Goal: Transaction & Acquisition: Purchase product/service

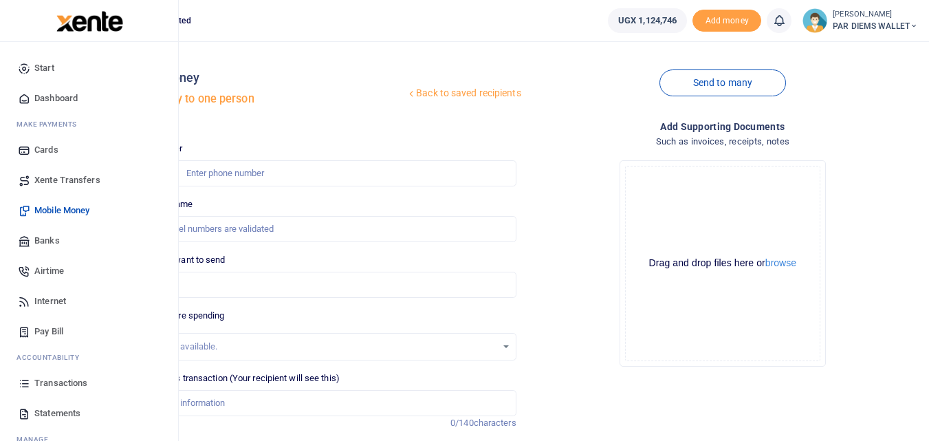
click at [23, 385] on icon at bounding box center [24, 383] width 12 height 12
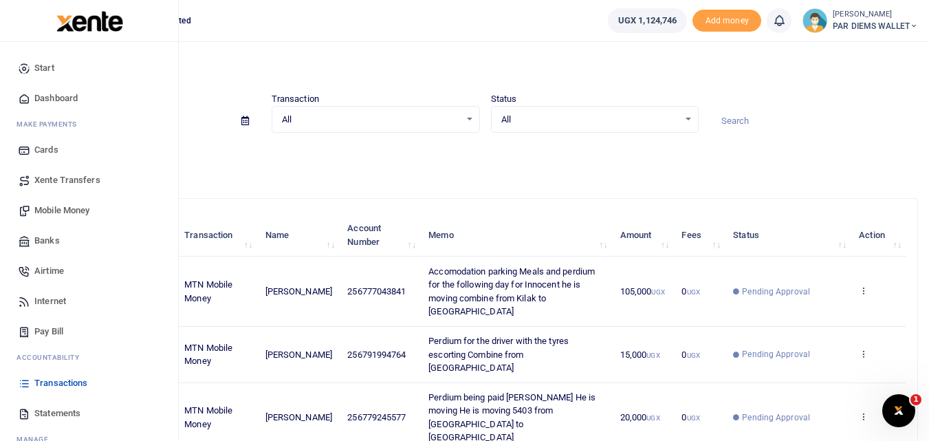
click at [54, 208] on span "Mobile Money" at bounding box center [61, 211] width 55 height 14
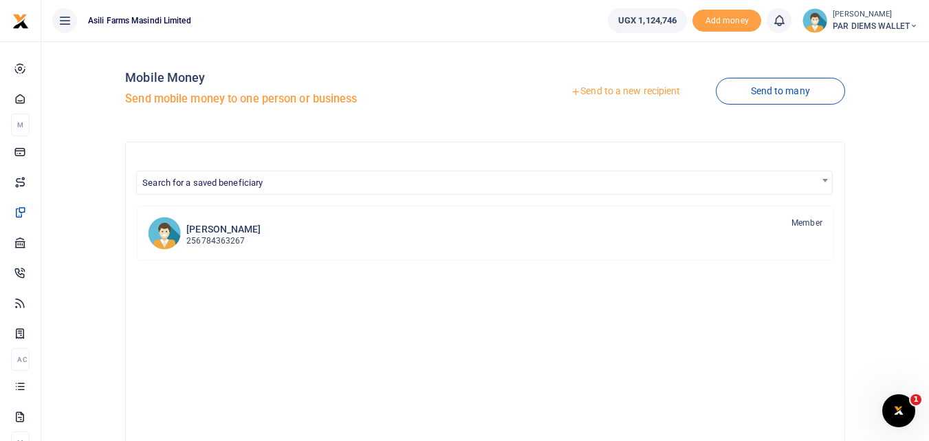
click at [644, 90] on link "Send to a new recipient" at bounding box center [625, 91] width 179 height 25
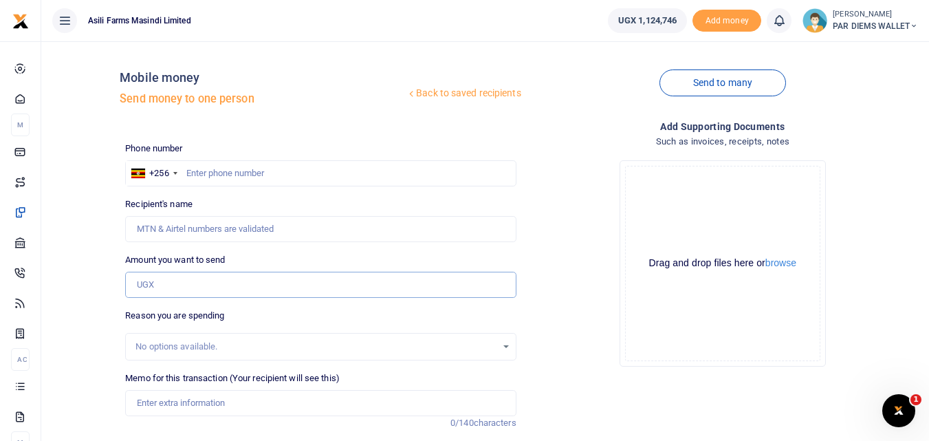
click at [160, 278] on input "Amount you want to send" at bounding box center [320, 285] width 391 height 26
paste input "0784082712"
type input "0784082712"
click at [192, 173] on input "text" at bounding box center [320, 173] width 391 height 26
type input "784082712"
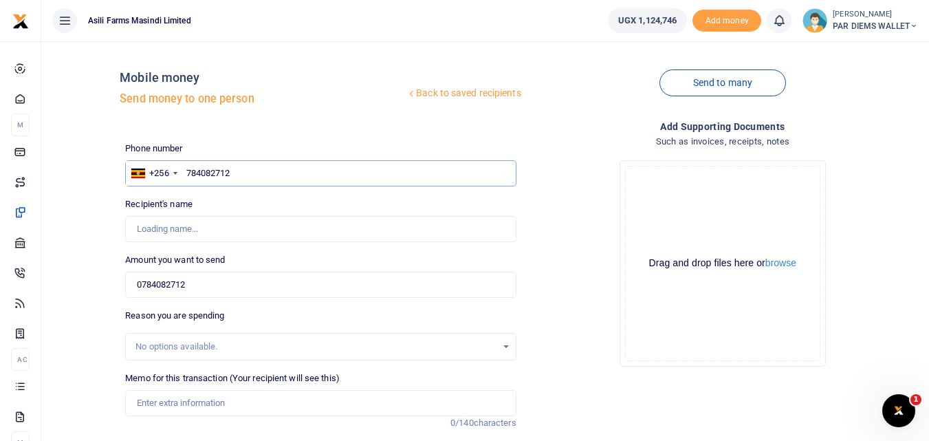
type input "[PERSON_NAME]"
type input "784082712"
click at [223, 283] on input "0784082712" at bounding box center [320, 285] width 391 height 26
type input "0"
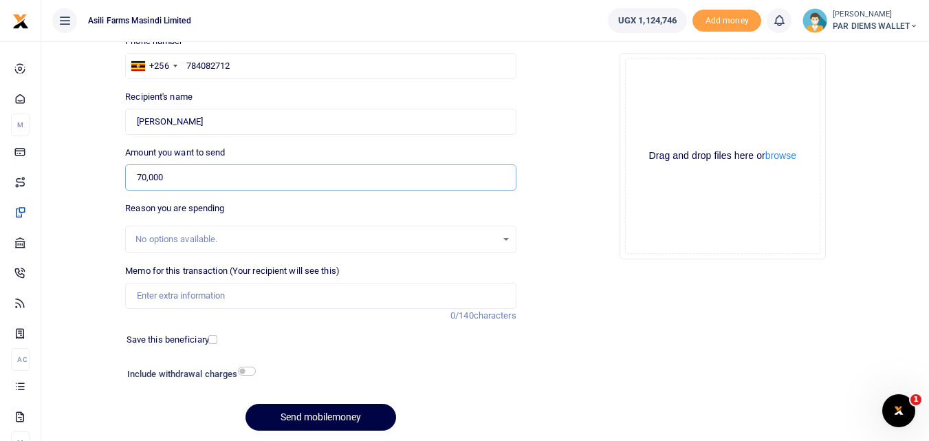
scroll to position [134, 0]
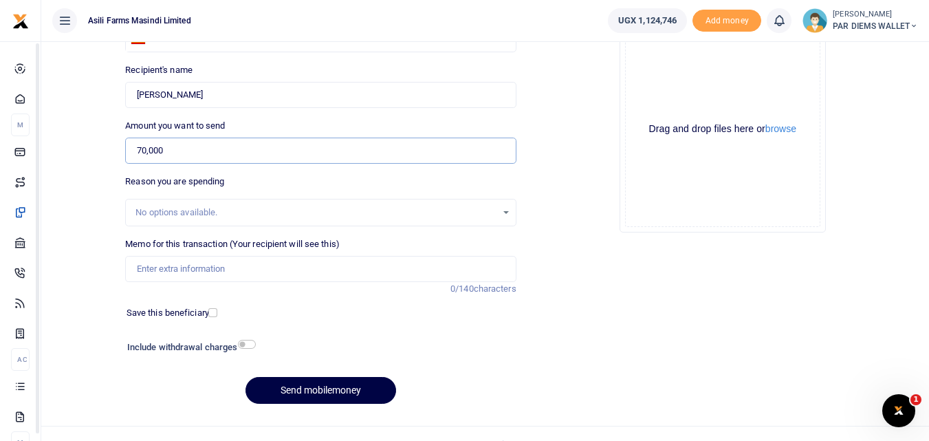
type input "70,000"
click at [204, 269] on input "Memo for this transaction (Your recipient will see this)" at bounding box center [320, 269] width 391 height 26
type input "P"
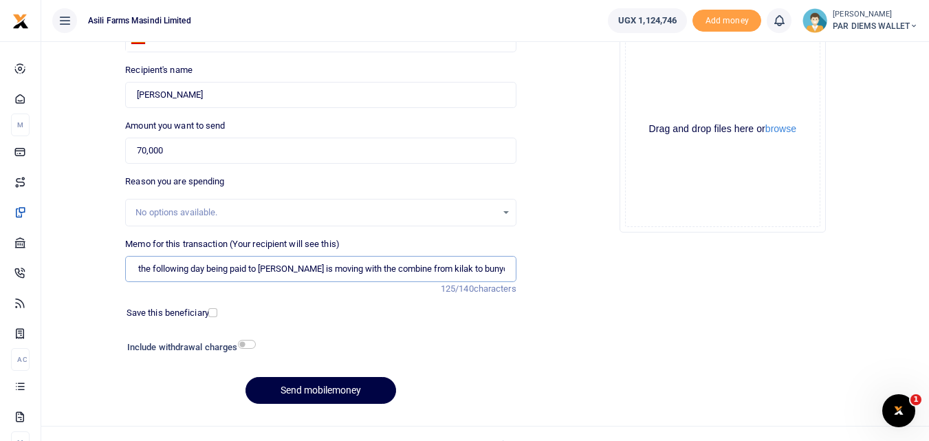
scroll to position [0, 151]
type input "Accomodation Meals and perdium for the following day being paid to Stephen He i…"
click at [717, 58] on div "Drag and drop files here or browse Powered by Uppy" at bounding box center [722, 129] width 195 height 195
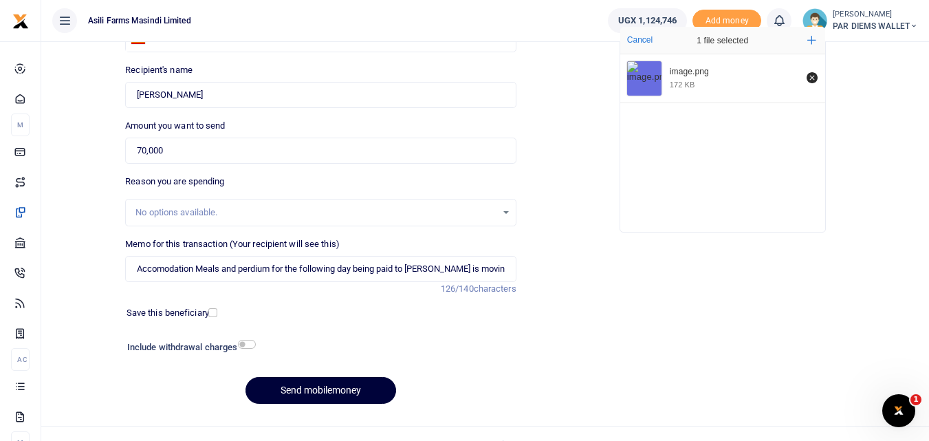
click at [302, 391] on button "Send mobilemoney" at bounding box center [320, 390] width 151 height 27
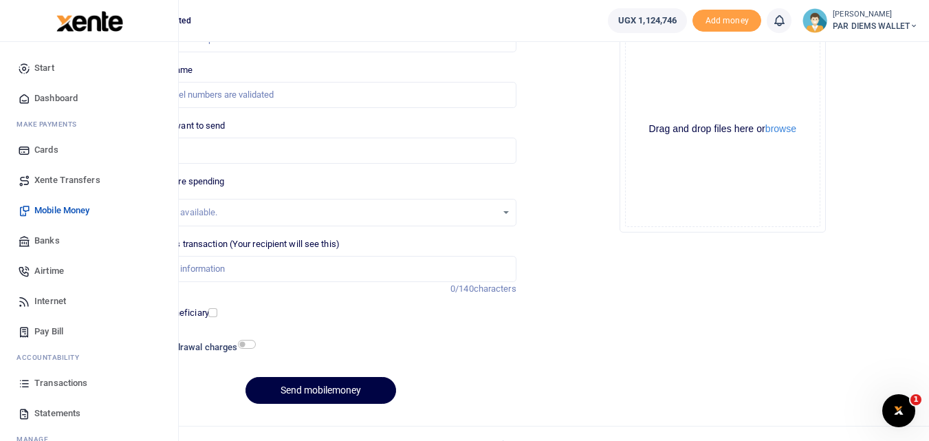
click at [22, 381] on icon at bounding box center [24, 383] width 12 height 12
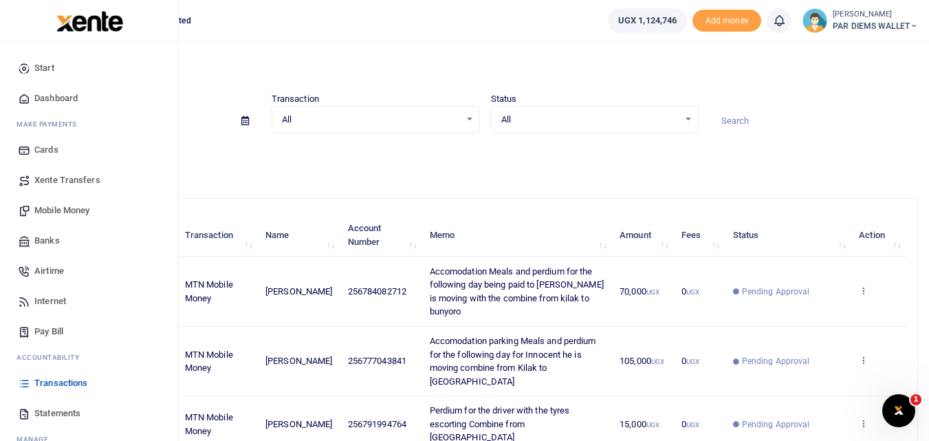
click at [59, 209] on span "Mobile Money" at bounding box center [61, 211] width 55 height 14
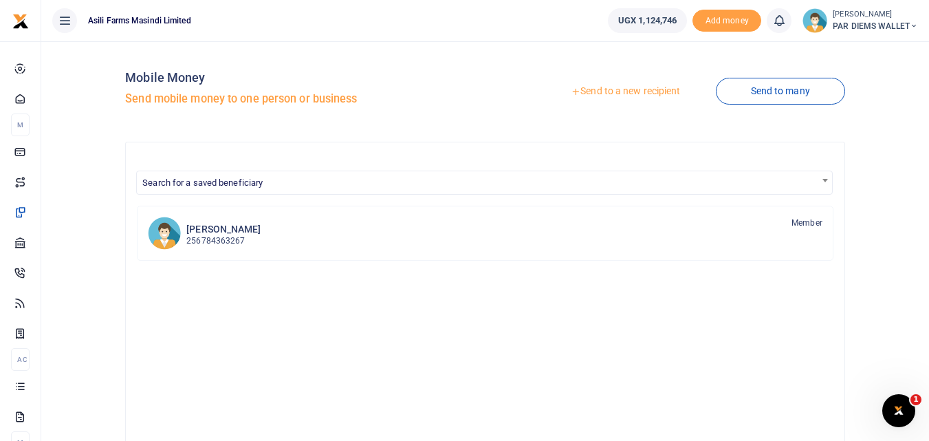
click at [619, 89] on link "Send to a new recipient" at bounding box center [625, 91] width 179 height 25
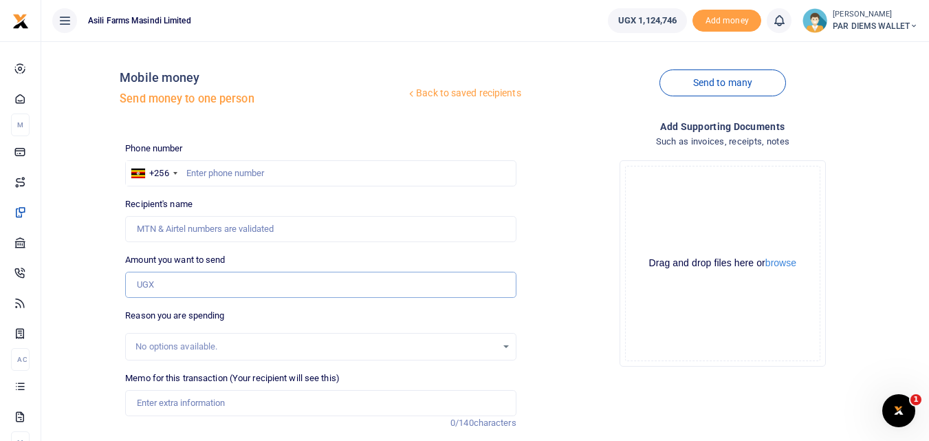
click at [166, 281] on input "Amount you want to send" at bounding box center [320, 285] width 391 height 26
paste input "0772405692"
type input "0772405692"
click at [213, 169] on input "text" at bounding box center [320, 173] width 391 height 26
type input "772405692"
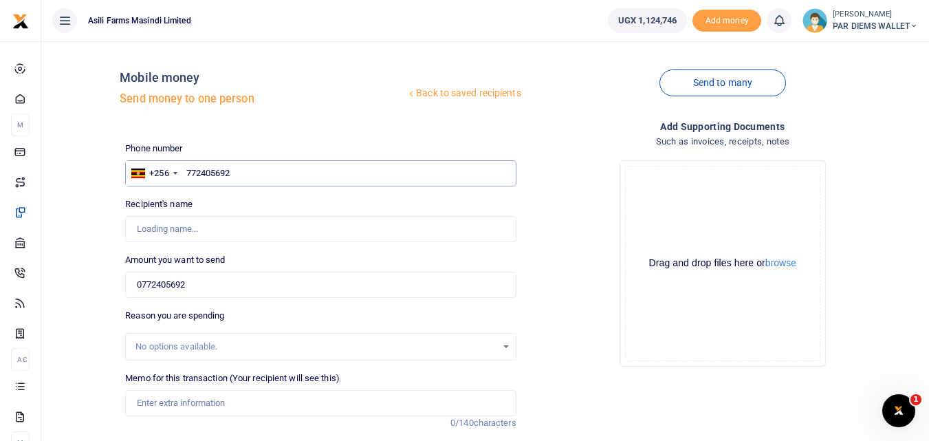
type input "William Sabiiti"
type input "772405692"
click at [217, 285] on input "0772405692" at bounding box center [320, 285] width 391 height 26
type input "0"
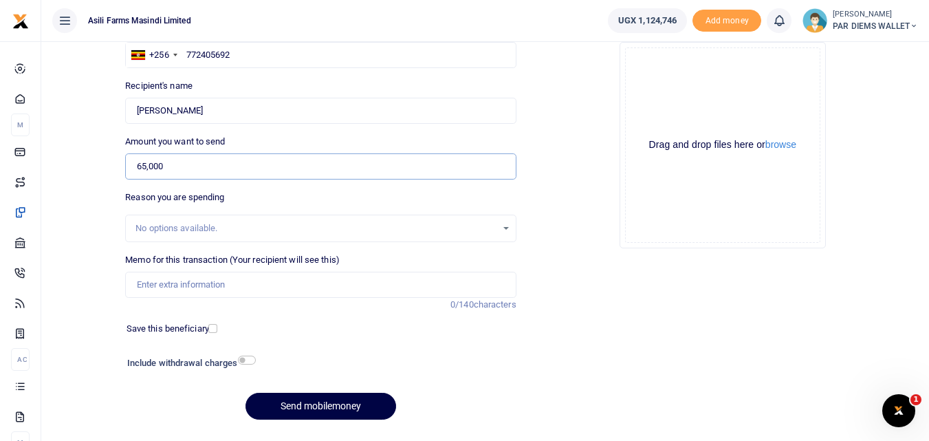
scroll to position [120, 0]
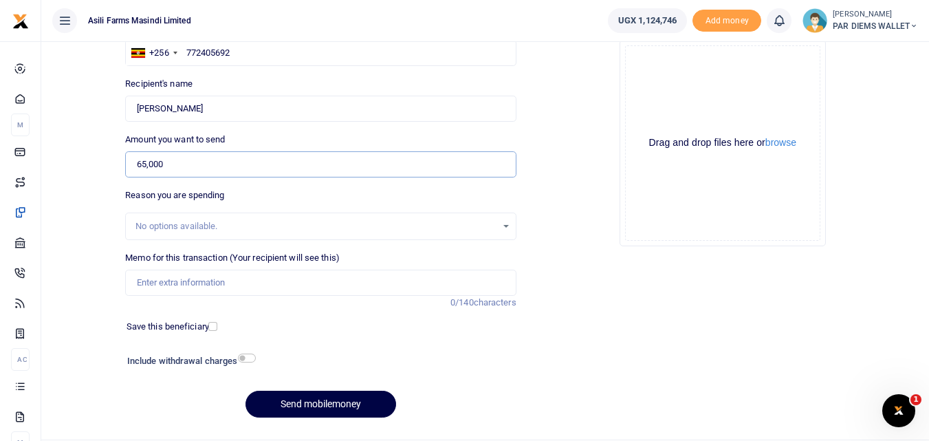
type input "65,000"
click at [175, 276] on input "Memo for this transaction (Your recipient will see this)" at bounding box center [320, 283] width 391 height 26
type input "Acc0m0dation Meals and perdium for the following day being paid to Driver escor…"
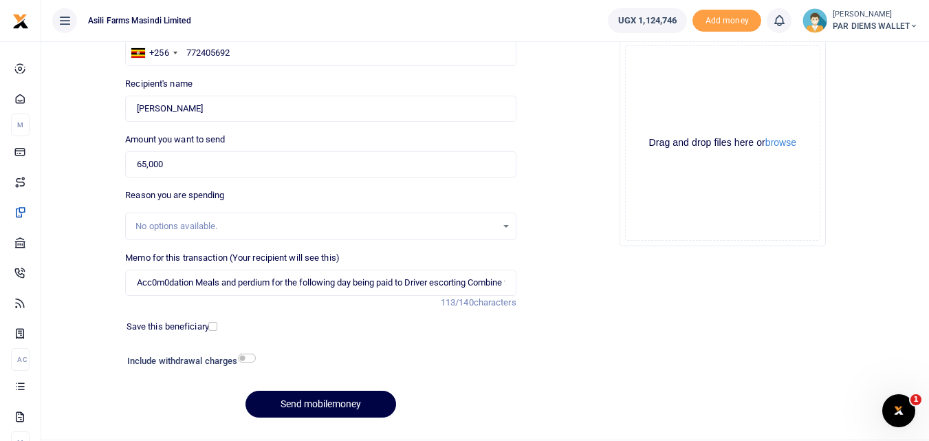
click at [668, 77] on div "Drag and drop files here or browse Powered by Uppy" at bounding box center [722, 142] width 195 height 195
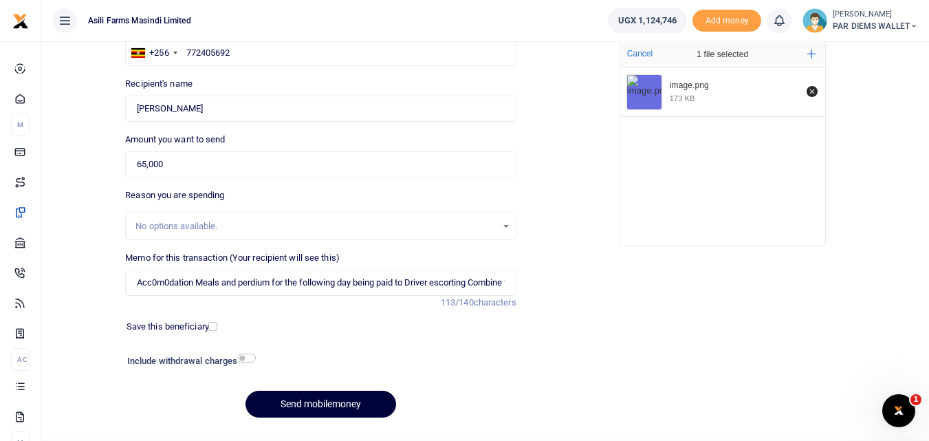
click at [347, 399] on button "Send mobilemoney" at bounding box center [320, 404] width 151 height 27
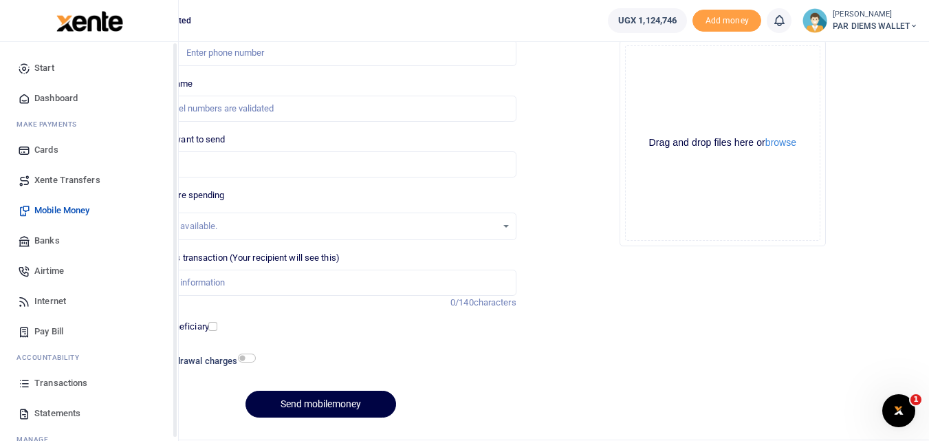
click at [19, 388] on icon at bounding box center [24, 383] width 12 height 12
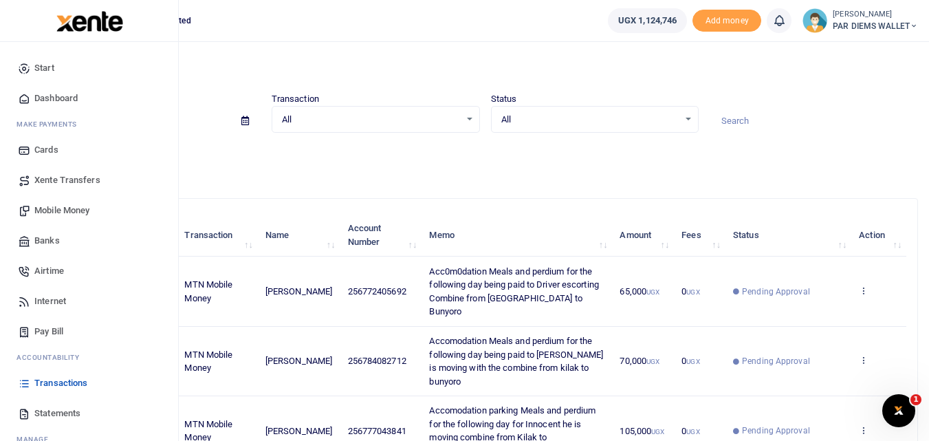
click at [58, 210] on span "Mobile Money" at bounding box center [61, 211] width 55 height 14
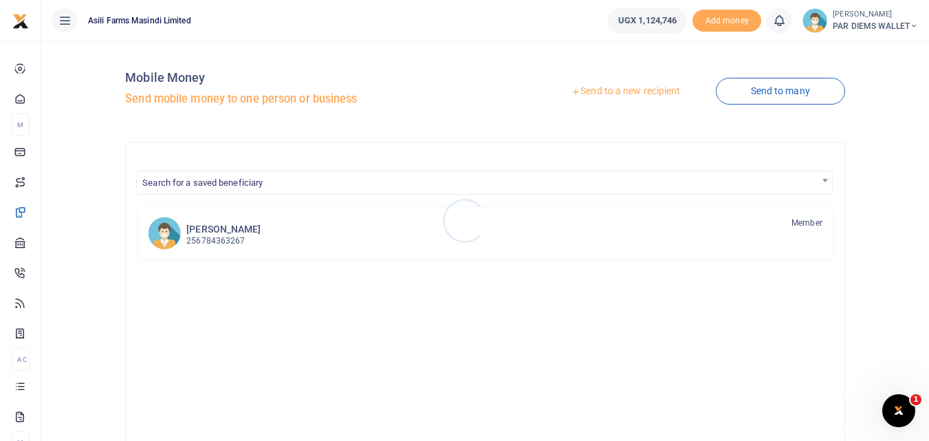
click at [628, 91] on div at bounding box center [464, 220] width 929 height 441
click at [628, 91] on link "Send to a new recipient" at bounding box center [625, 91] width 179 height 25
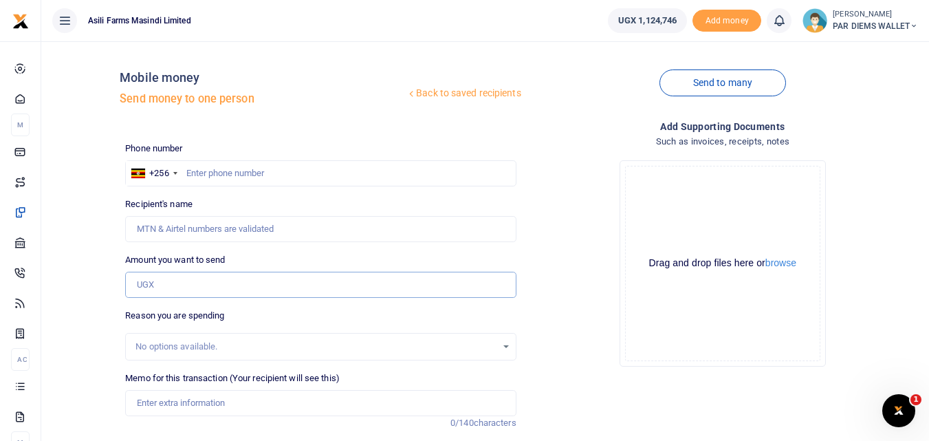
click at [152, 287] on input "Amount you want to send" at bounding box center [320, 285] width 391 height 26
paste input "0772734474"
type input "0772734474"
click at [218, 177] on input "text" at bounding box center [320, 173] width 391 height 26
type input "772734474"
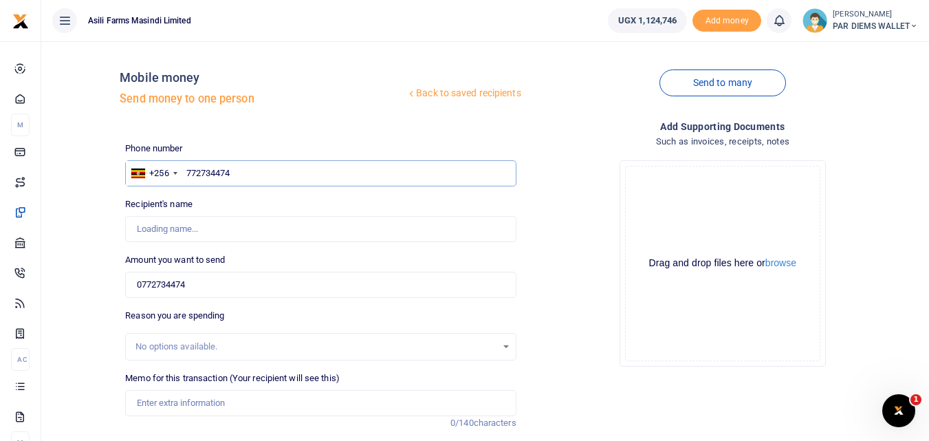
type input "Alex Leka Ebucu"
type input "772734474"
click at [217, 283] on input "0772734474" at bounding box center [320, 285] width 391 height 26
type input "0"
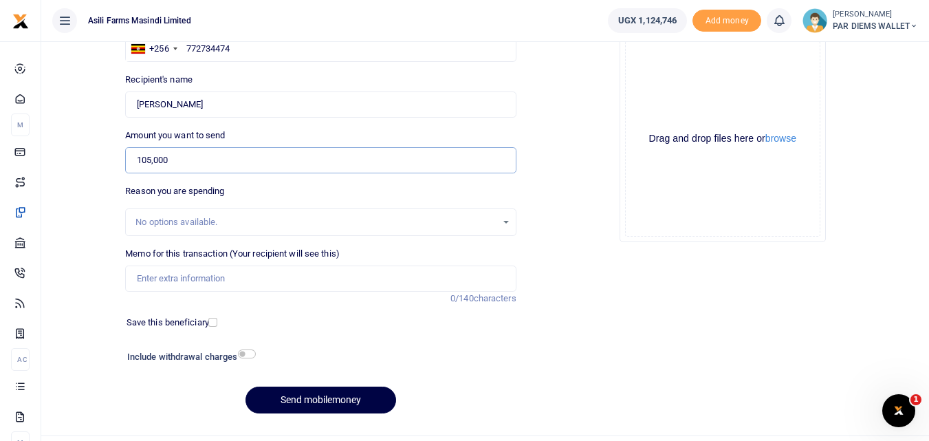
scroll to position [125, 0]
type input "105,000"
click at [162, 280] on input "Memo for this transaction (Your recipient will see this)" at bounding box center [320, 278] width 391 height 26
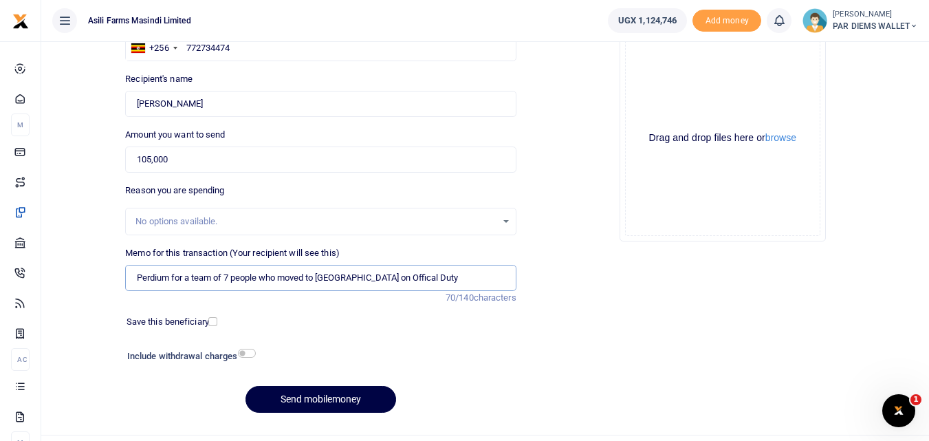
type input "Perdium for a team of 7 people who moved to Bosco Farm on Offical Duty"
click at [699, 78] on div "Drag and drop files here or browse Powered by Uppy" at bounding box center [722, 138] width 195 height 195
click at [652, 50] on div "Drag and drop files here or browse Powered by Uppy" at bounding box center [722, 138] width 195 height 195
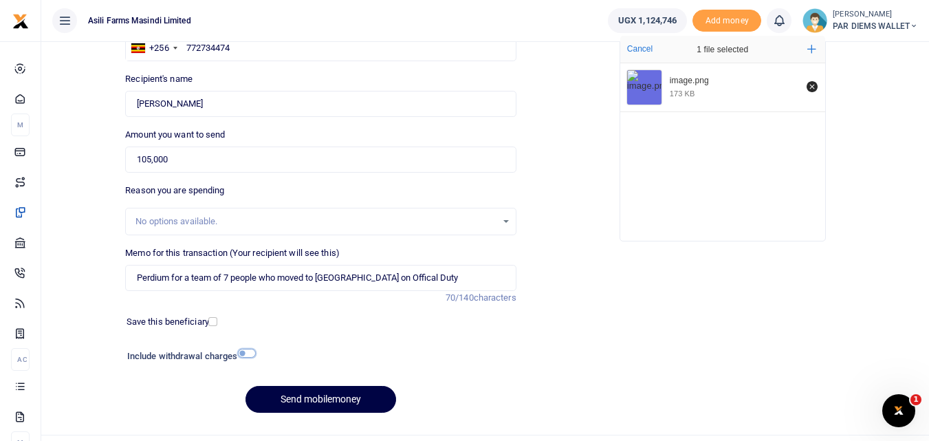
click at [243, 349] on input "checkbox" at bounding box center [247, 353] width 18 height 9
checkbox input "true"
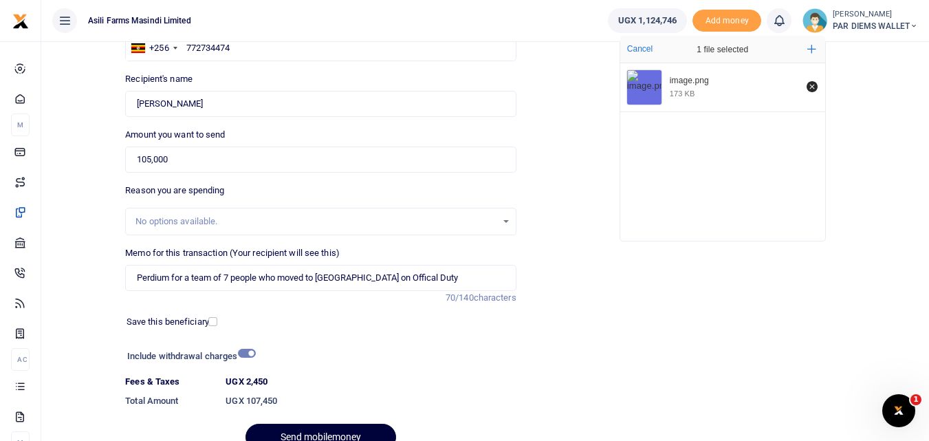
click at [321, 436] on button "Send mobilemoney" at bounding box center [320, 437] width 151 height 27
